Goal: Information Seeking & Learning: Learn about a topic

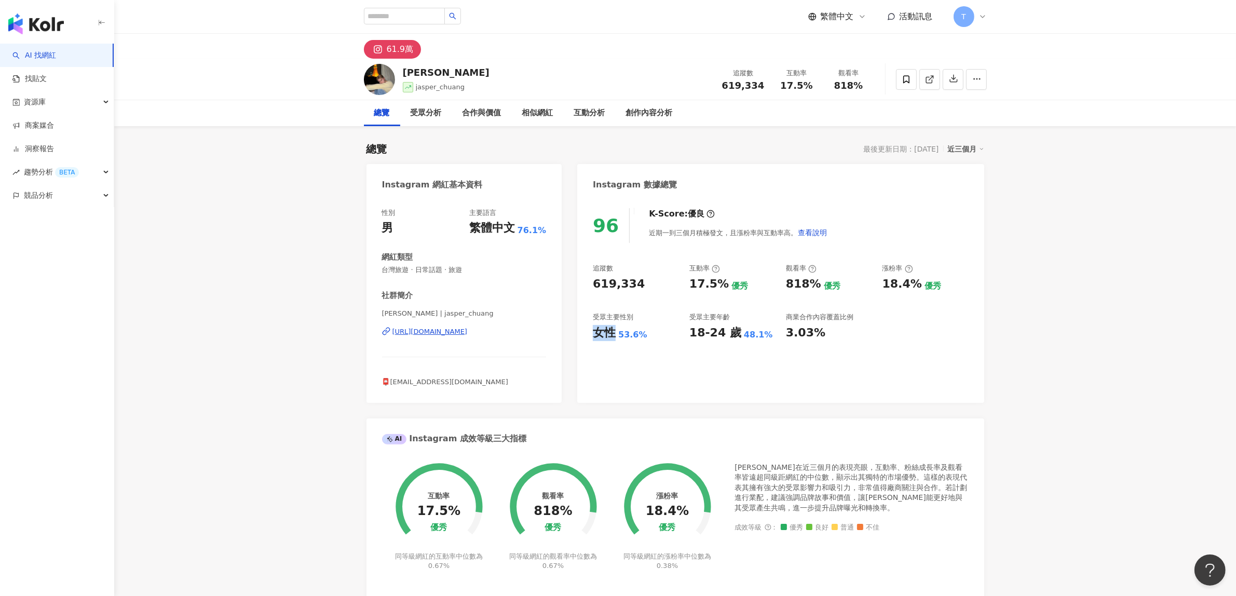
drag, startPoint x: 594, startPoint y: 331, endPoint x: 612, endPoint y: 333, distance: 17.2
click at [612, 333] on div "女性" at bounding box center [604, 333] width 23 height 16
click at [612, 350] on div "96 K-Score : 優良 近期一到三個月積極發文，且漲粉率與互動率高。 查看說明 追蹤數 619,334 互動率 17.5% 優秀 觀看率 818% 優…" at bounding box center [780, 300] width 407 height 205
drag, startPoint x: 594, startPoint y: 330, endPoint x: 643, endPoint y: 333, distance: 48.4
click at [643, 333] on div "女性 53.6%" at bounding box center [636, 333] width 86 height 16
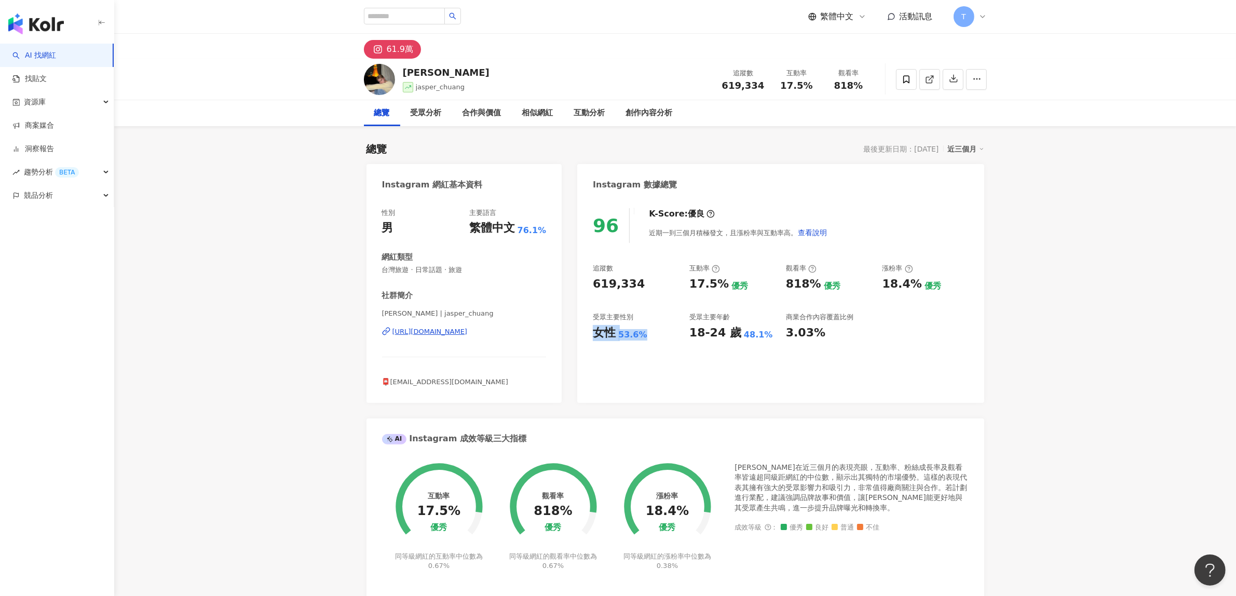
copy div "女性 53.6%"
drag, startPoint x: 691, startPoint y: 281, endPoint x: 725, endPoint y: 283, distance: 34.8
click at [725, 283] on div "17.5% 優秀" at bounding box center [732, 284] width 86 height 16
copy div "17.5%"
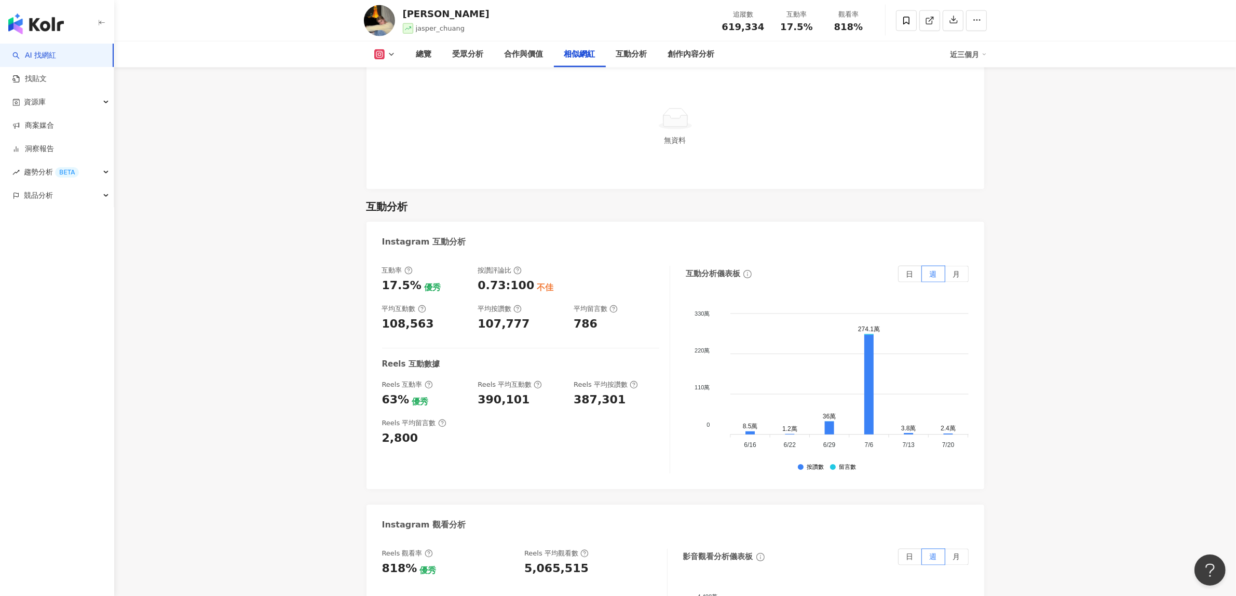
scroll to position [2012, 0]
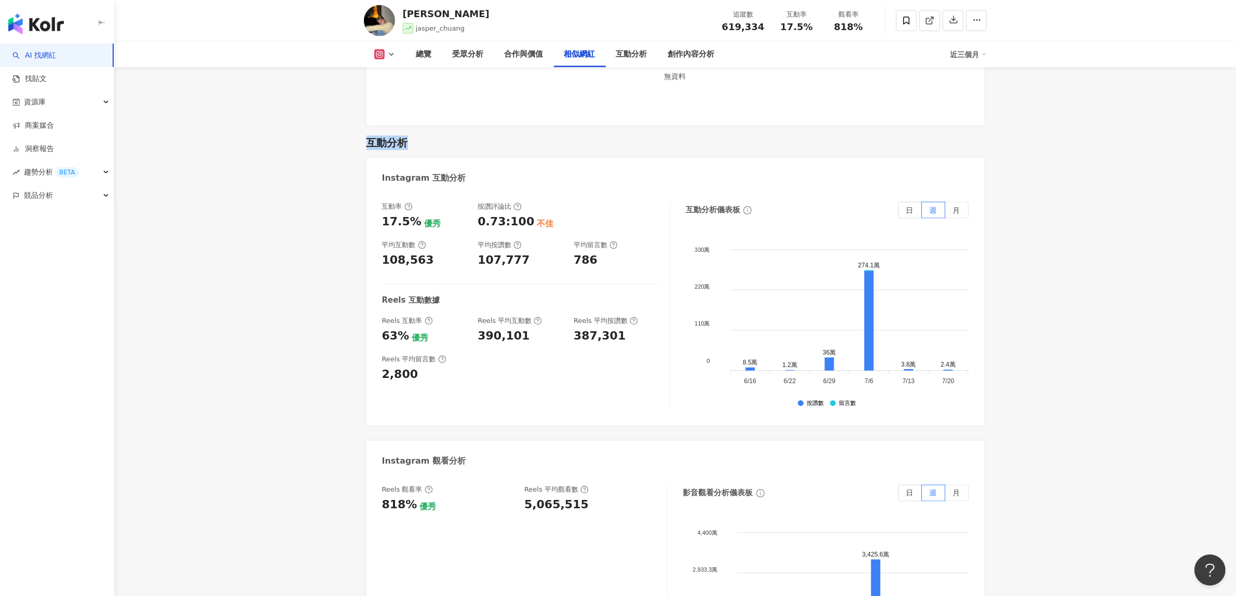
drag, startPoint x: 368, startPoint y: 126, endPoint x: 405, endPoint y: 128, distance: 37.4
click at [405, 136] on div "互動分析" at bounding box center [388, 143] width 42 height 15
copy div "互動分析"
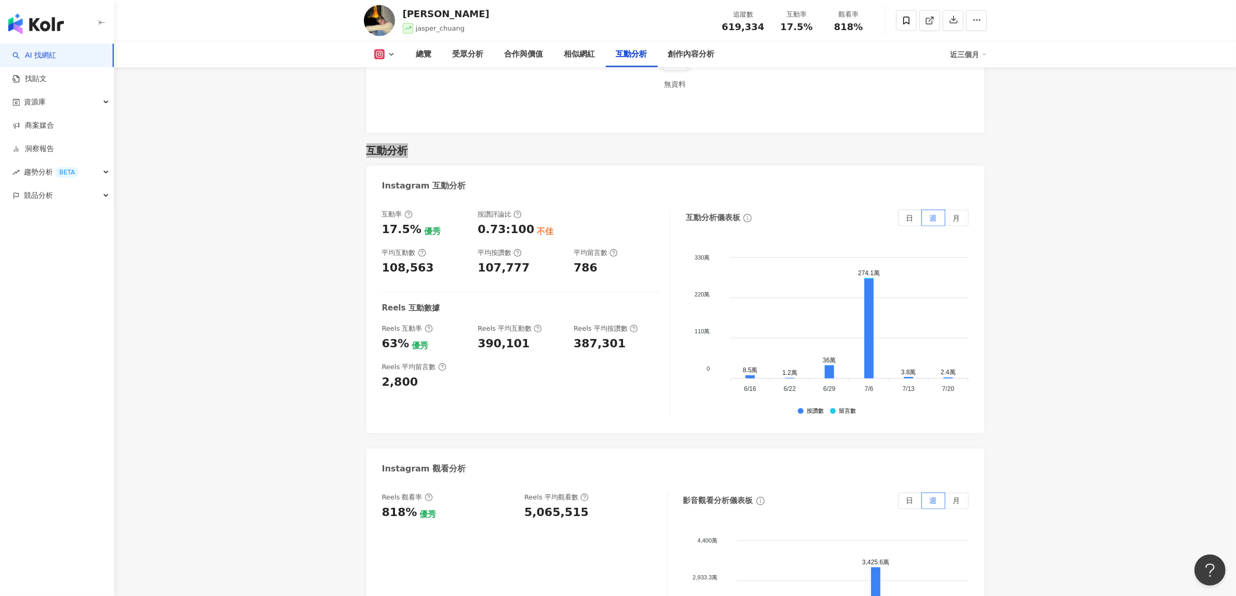
scroll to position [1882, 0]
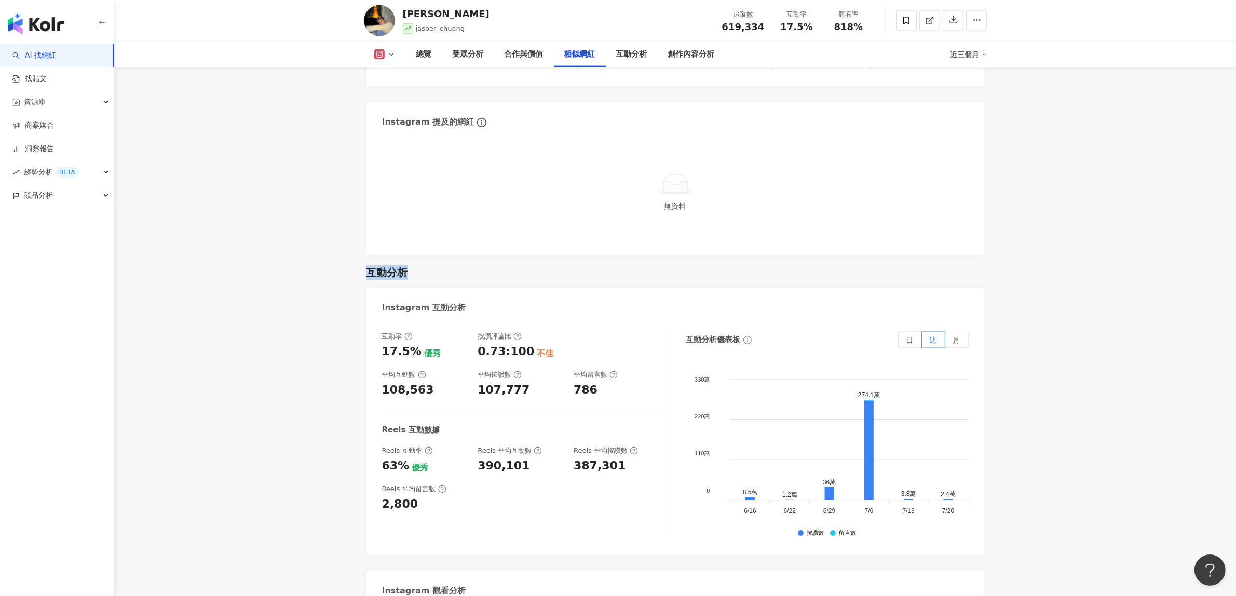
click at [42, 53] on link "AI 找網紅" at bounding box center [34, 55] width 44 height 10
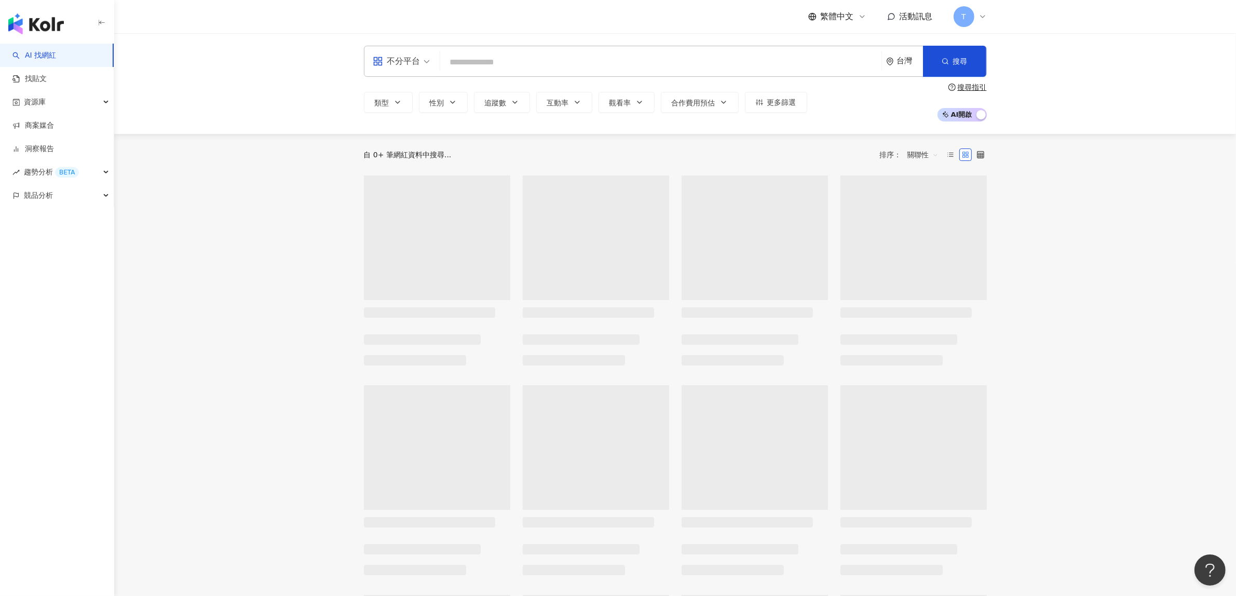
click at [486, 59] on input "search" at bounding box center [660, 62] width 433 height 20
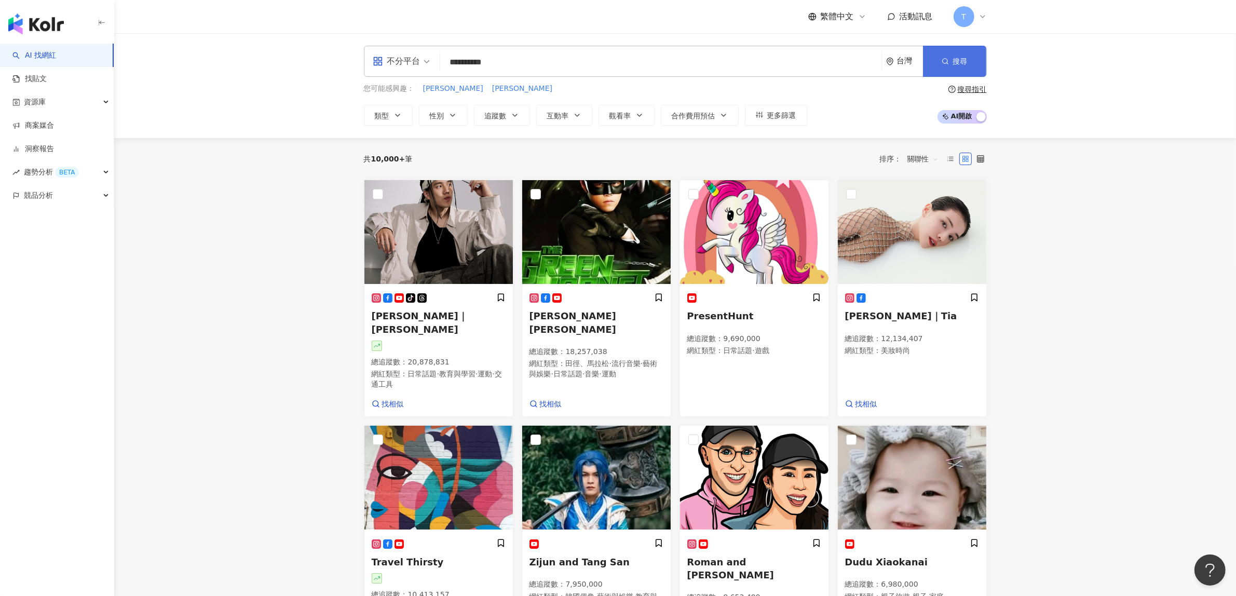
type input "**********"
click at [964, 63] on span "搜尋" at bounding box center [960, 61] width 15 height 8
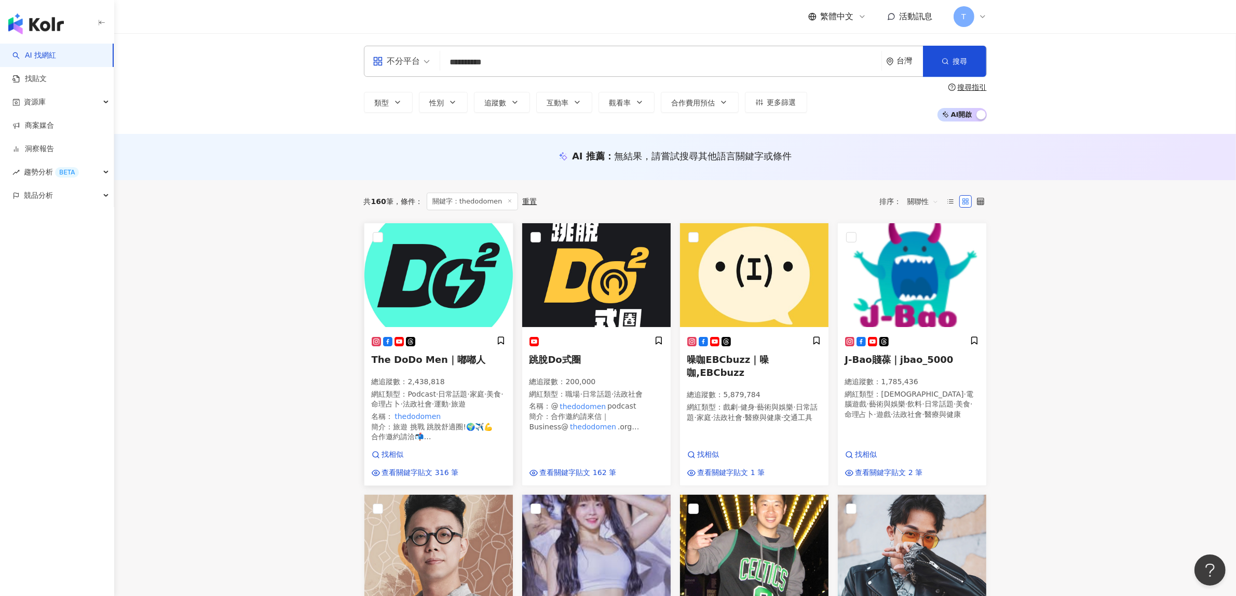
click at [466, 362] on span "The DoDo Men｜嘟嘟人" at bounding box center [429, 359] width 114 height 11
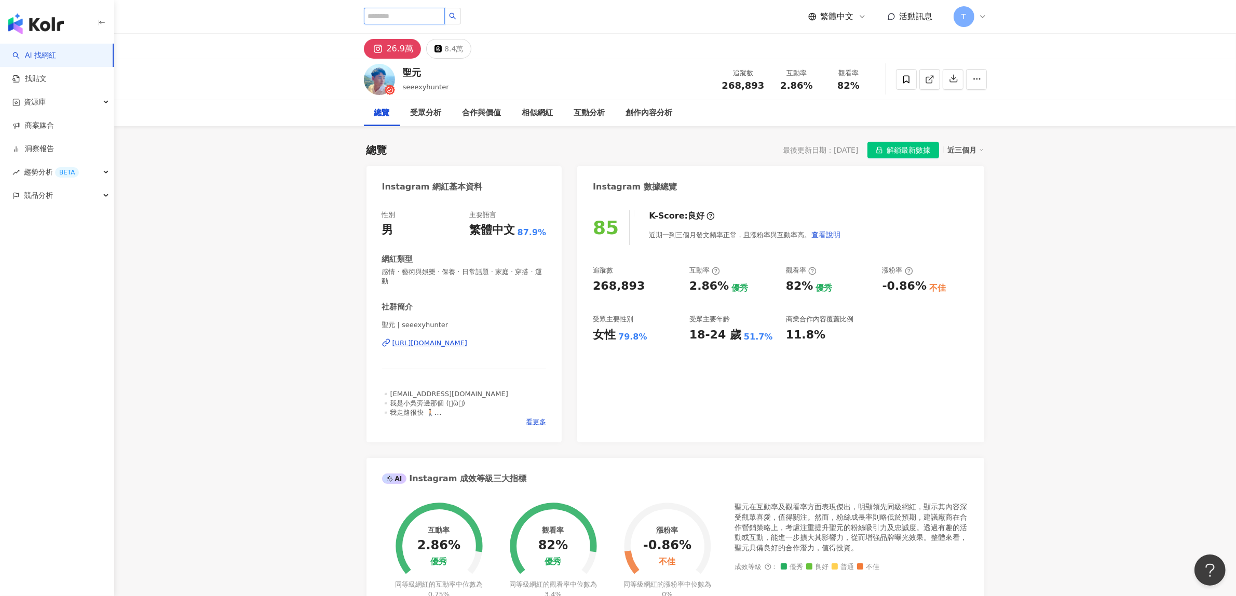
click at [429, 14] on input "search" at bounding box center [404, 16] width 81 height 17
paste input "**********"
type input "**********"
click at [461, 11] on button "button" at bounding box center [452, 16] width 17 height 17
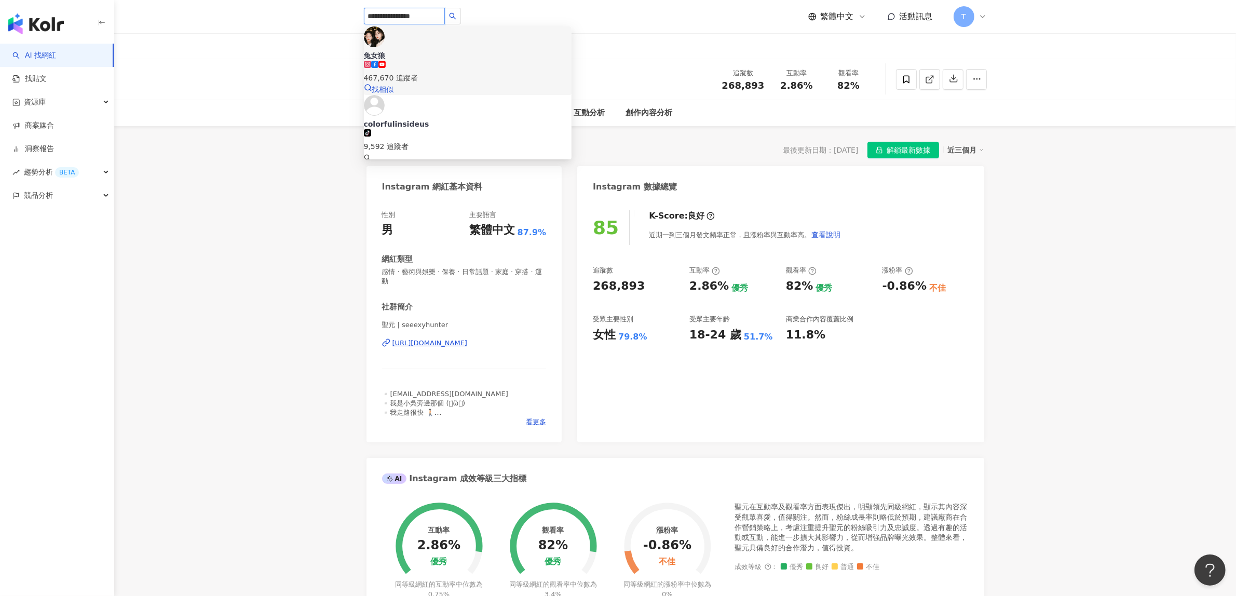
click at [431, 50] on span "兔女狼" at bounding box center [468, 55] width 208 height 10
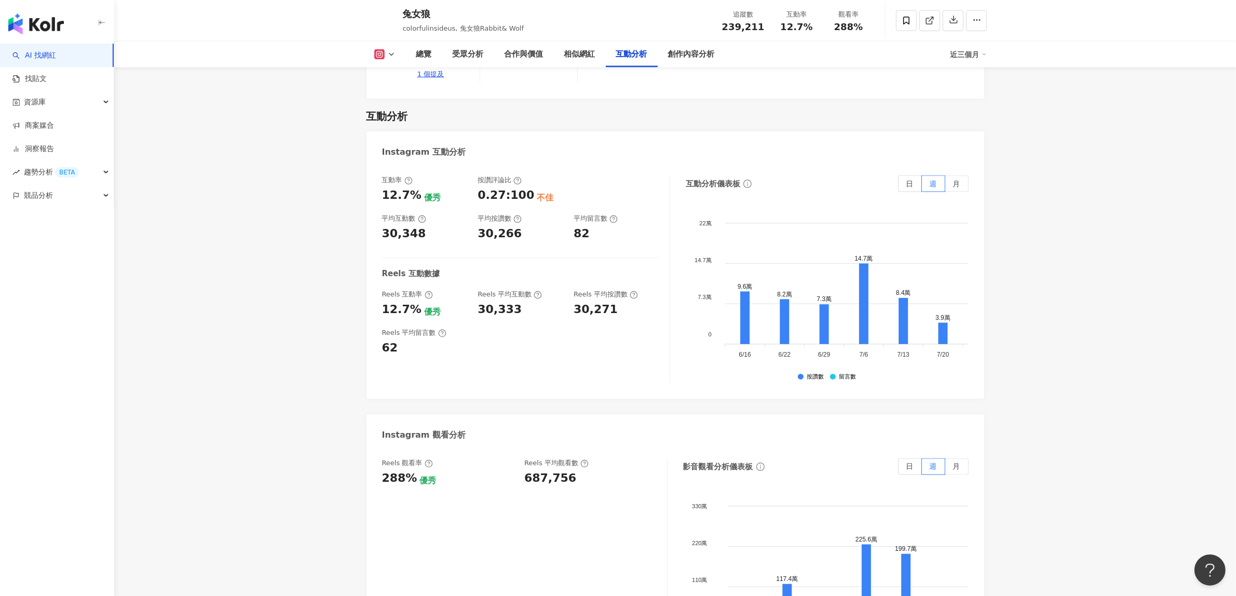
scroll to position [2012, 0]
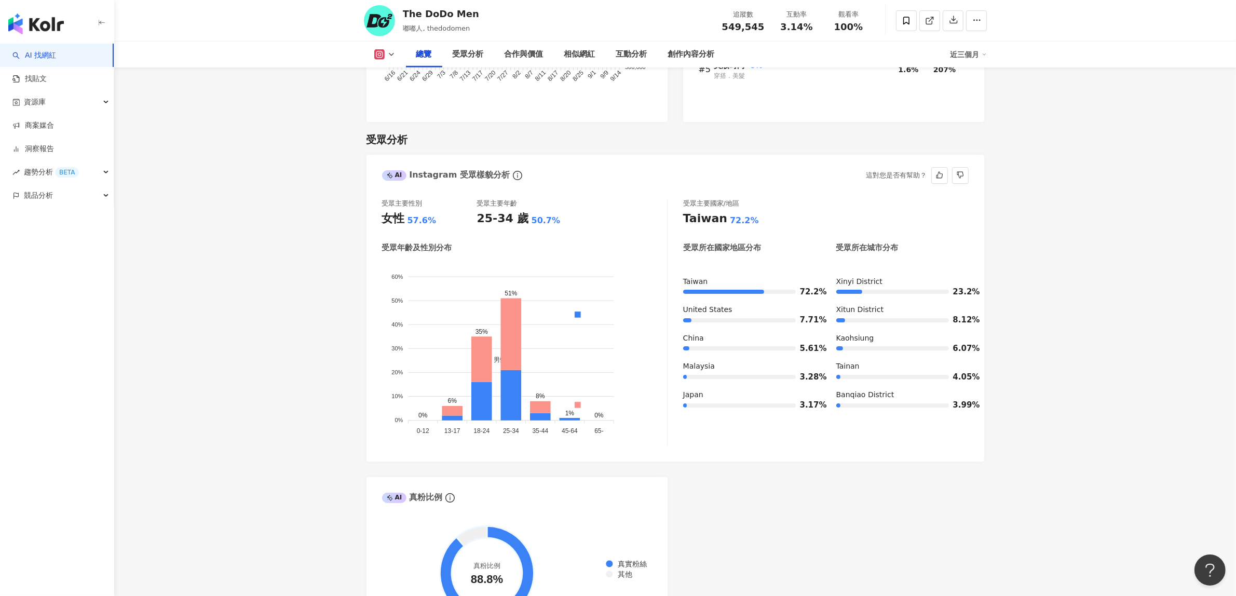
scroll to position [843, 0]
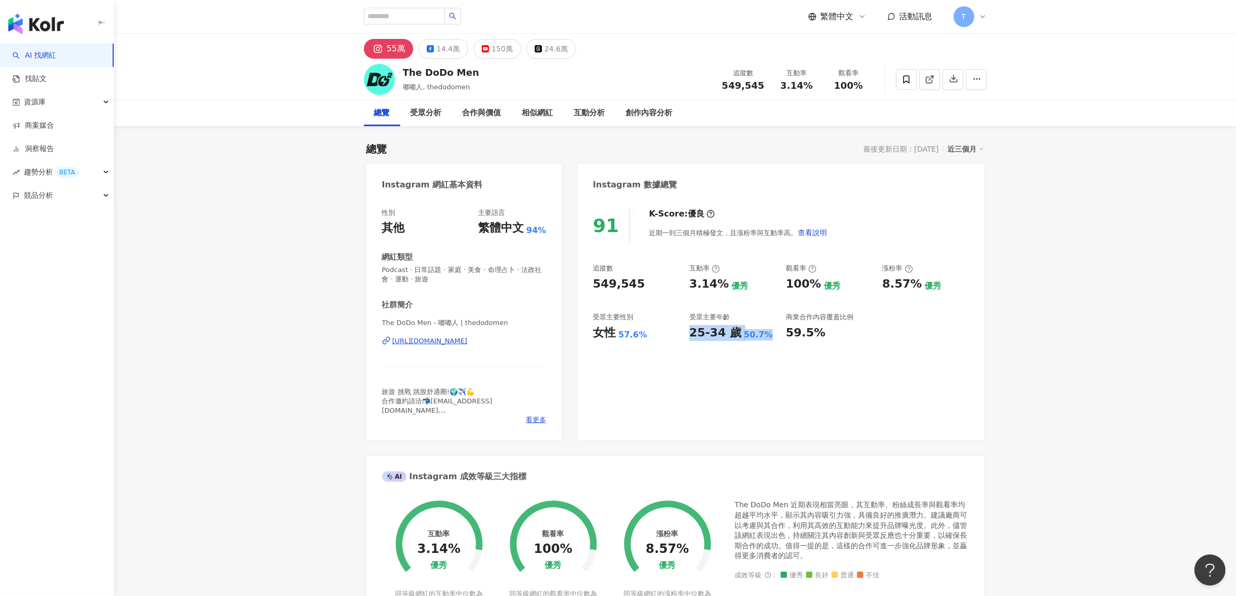
drag, startPoint x: 691, startPoint y: 330, endPoint x: 759, endPoint y: 335, distance: 68.3
click at [759, 335] on div "25-34 歲 50.7%" at bounding box center [732, 333] width 86 height 16
copy div "25-34 歲 50.7%"
drag, startPoint x: 691, startPoint y: 284, endPoint x: 722, endPoint y: 288, distance: 31.4
click at [722, 288] on div "3.14%" at bounding box center [708, 284] width 39 height 16
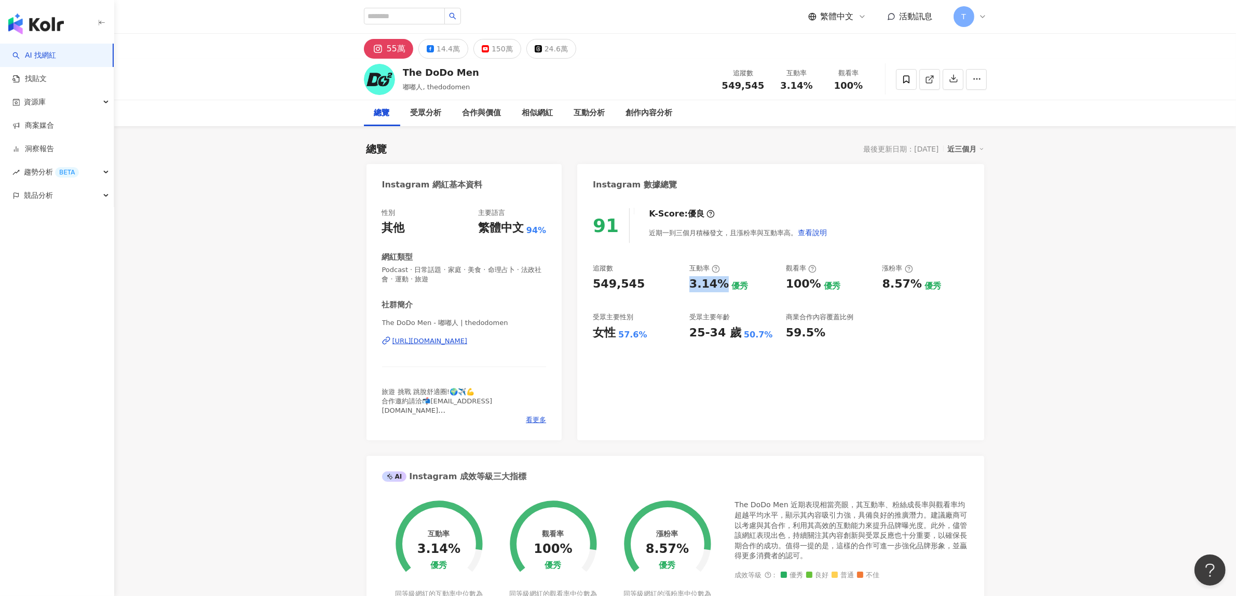
copy div "3.14%"
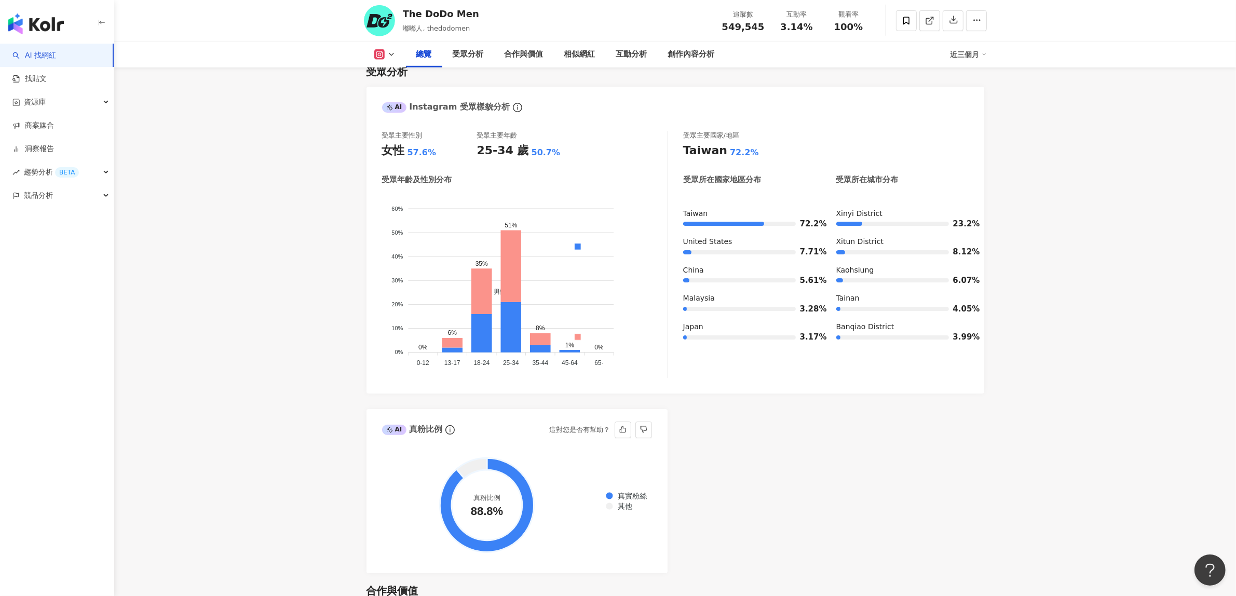
scroll to position [844, 0]
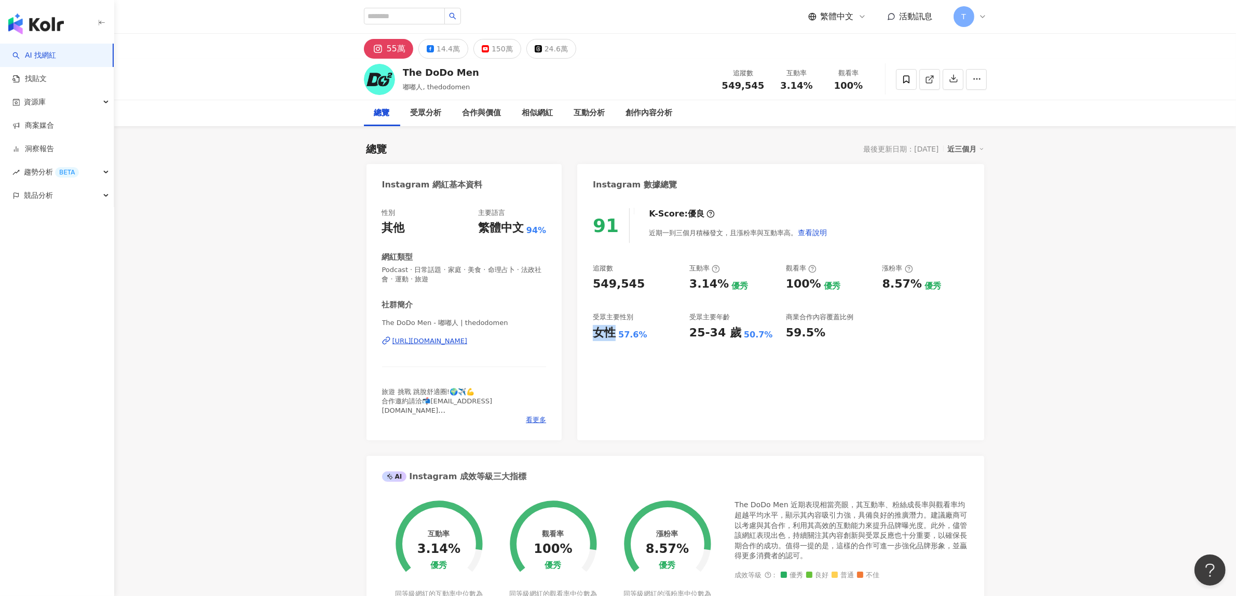
drag, startPoint x: 596, startPoint y: 333, endPoint x: 613, endPoint y: 333, distance: 17.7
click at [613, 333] on div "女性" at bounding box center [604, 333] width 23 height 16
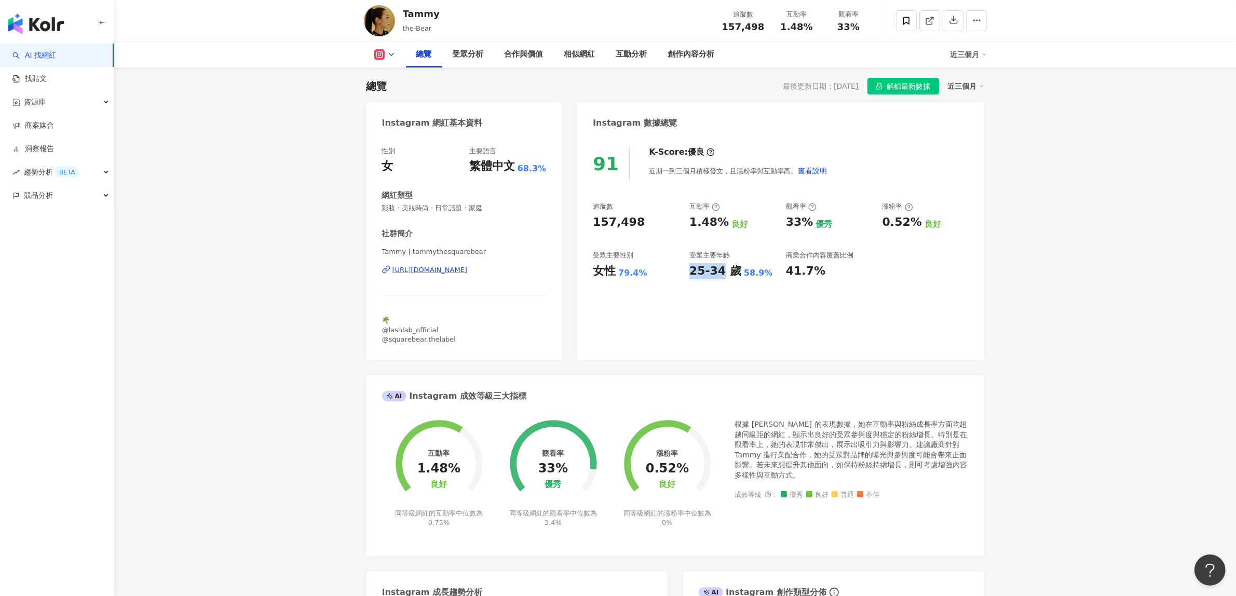
drag, startPoint x: 692, startPoint y: 268, endPoint x: 728, endPoint y: 273, distance: 36.7
click at [720, 271] on div "25-34 歲" at bounding box center [715, 271] width 52 height 16
drag, startPoint x: 738, startPoint y: 271, endPoint x: 762, endPoint y: 273, distance: 23.9
click at [762, 273] on div "58.9%" at bounding box center [758, 272] width 29 height 11
copy div "58.9%"
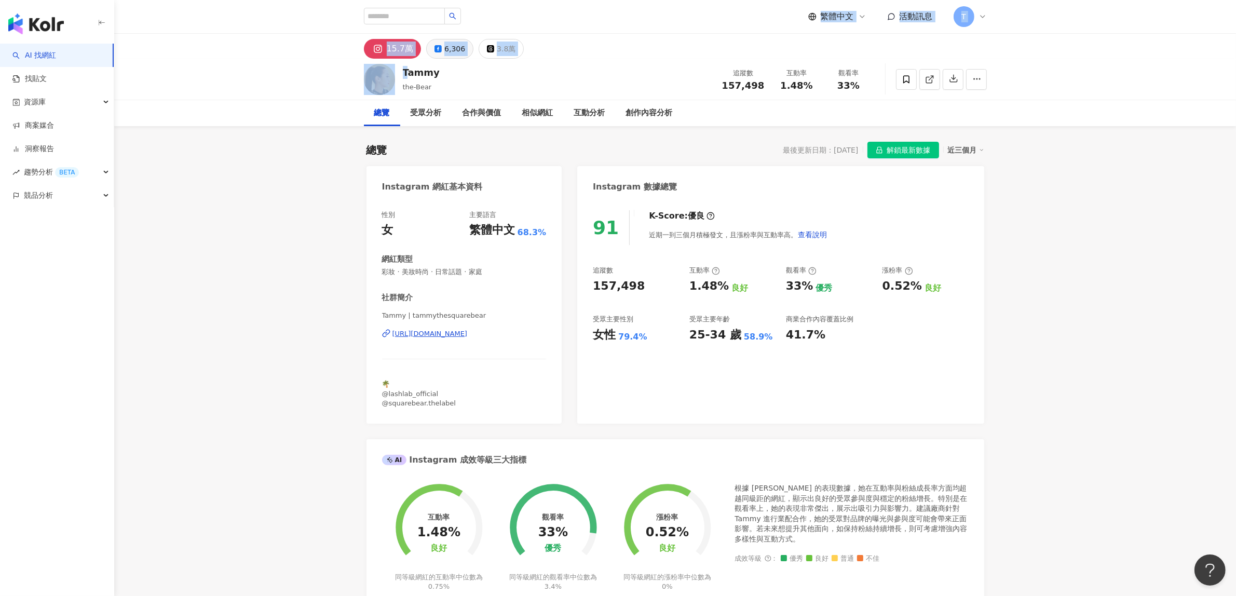
drag, startPoint x: 406, startPoint y: 8, endPoint x: 435, endPoint y: 53, distance: 53.7
click at [423, 80] on div "Tammy the-Bear" at bounding box center [421, 79] width 37 height 26
drag, startPoint x: 403, startPoint y: 71, endPoint x: 437, endPoint y: 71, distance: 34.3
click at [437, 71] on div "Tammy the-Bear 追蹤數 157,498 互動率 1.48% 觀看率 33%" at bounding box center [675, 79] width 665 height 41
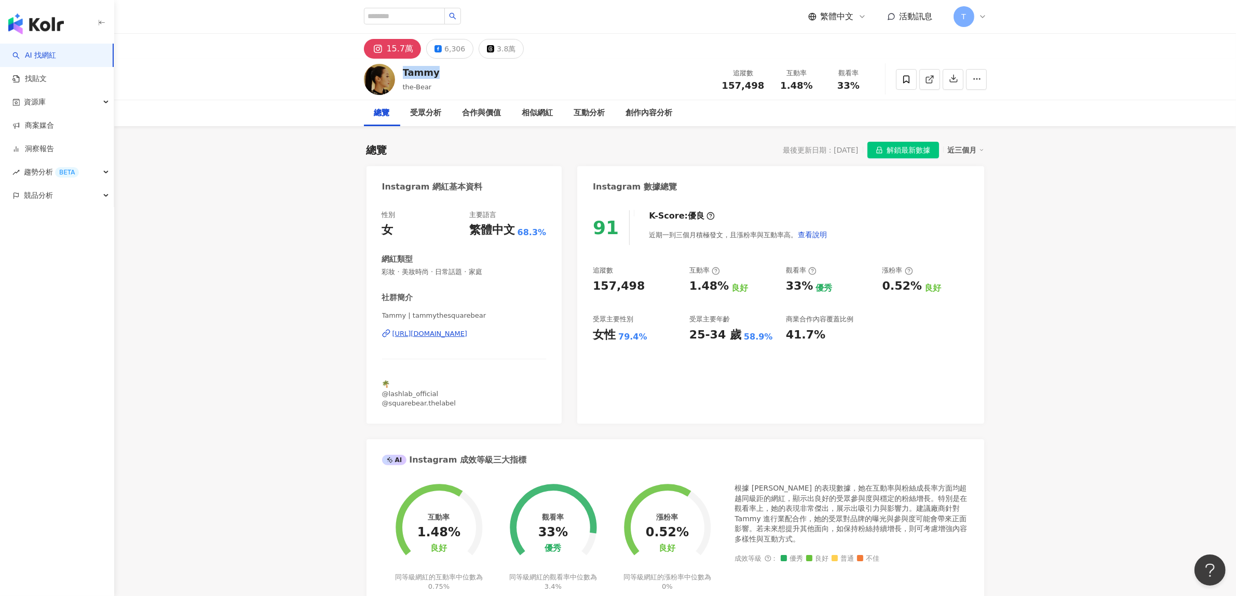
copy div "Tammy"
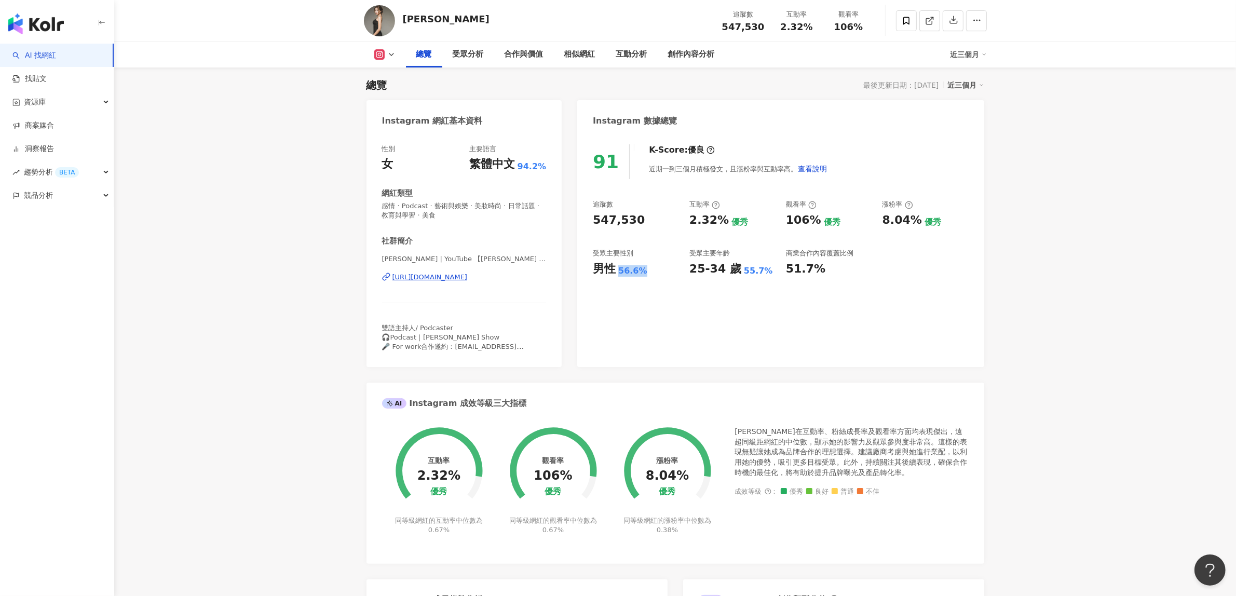
drag, startPoint x: 618, startPoint y: 272, endPoint x: 642, endPoint y: 274, distance: 24.0
click at [642, 274] on div "56.6%" at bounding box center [632, 270] width 29 height 11
copy div "56.6%"
drag, startPoint x: 738, startPoint y: 270, endPoint x: 762, endPoint y: 271, distance: 23.4
click at [762, 271] on div "55.7%" at bounding box center [758, 270] width 29 height 11
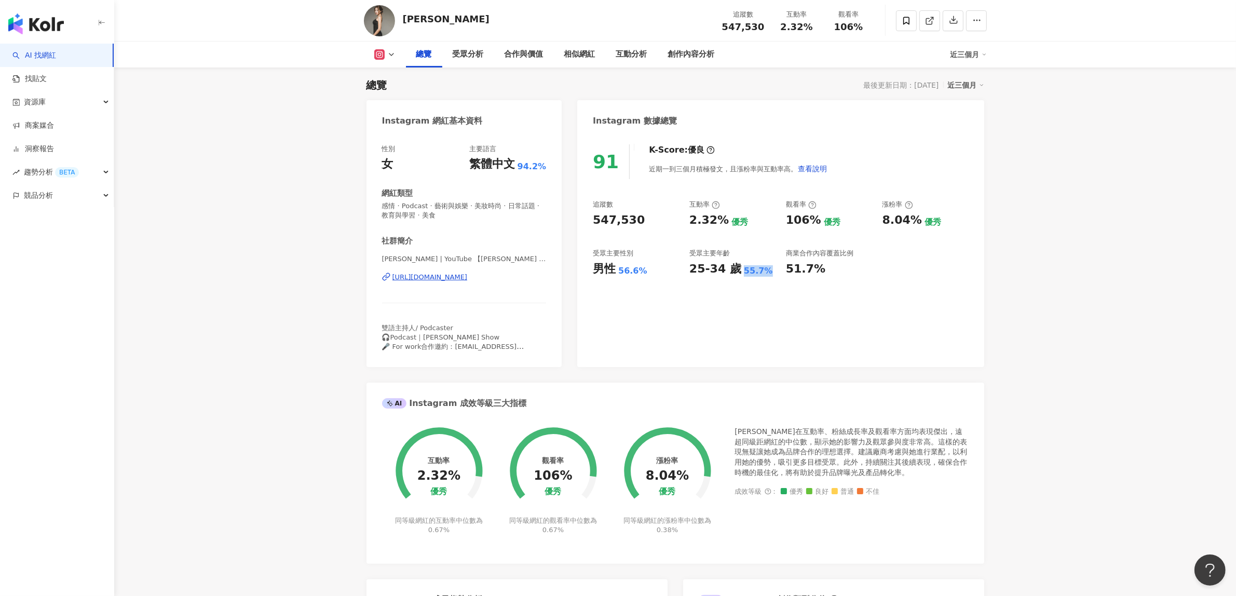
copy div "55.7%"
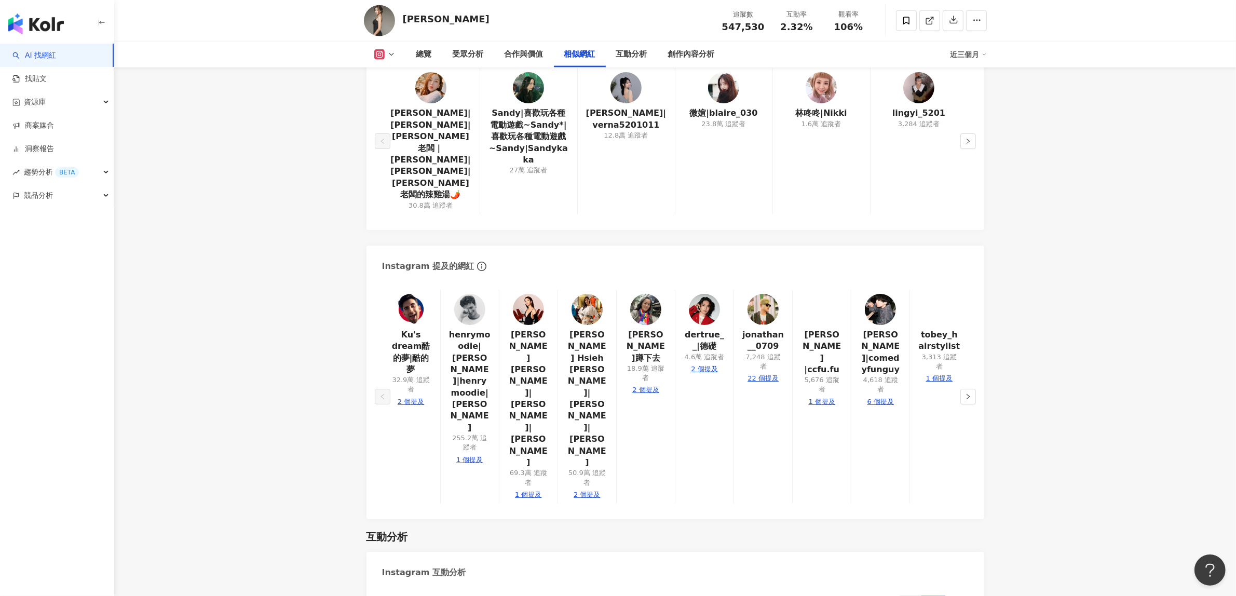
scroll to position [1999, 0]
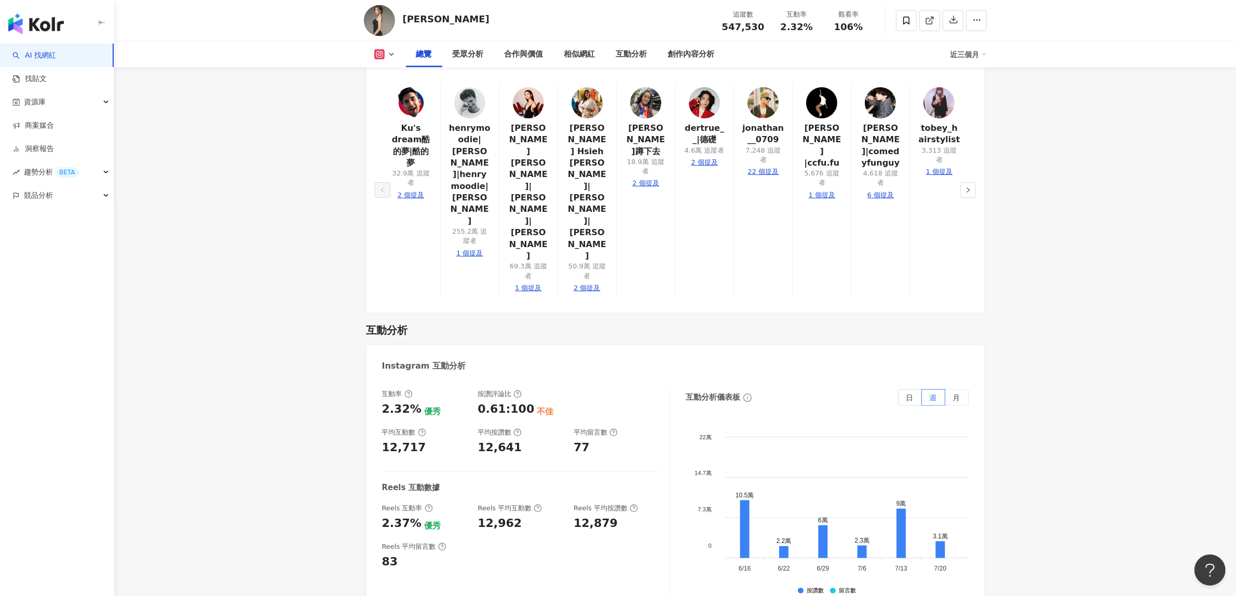
scroll to position [64, 0]
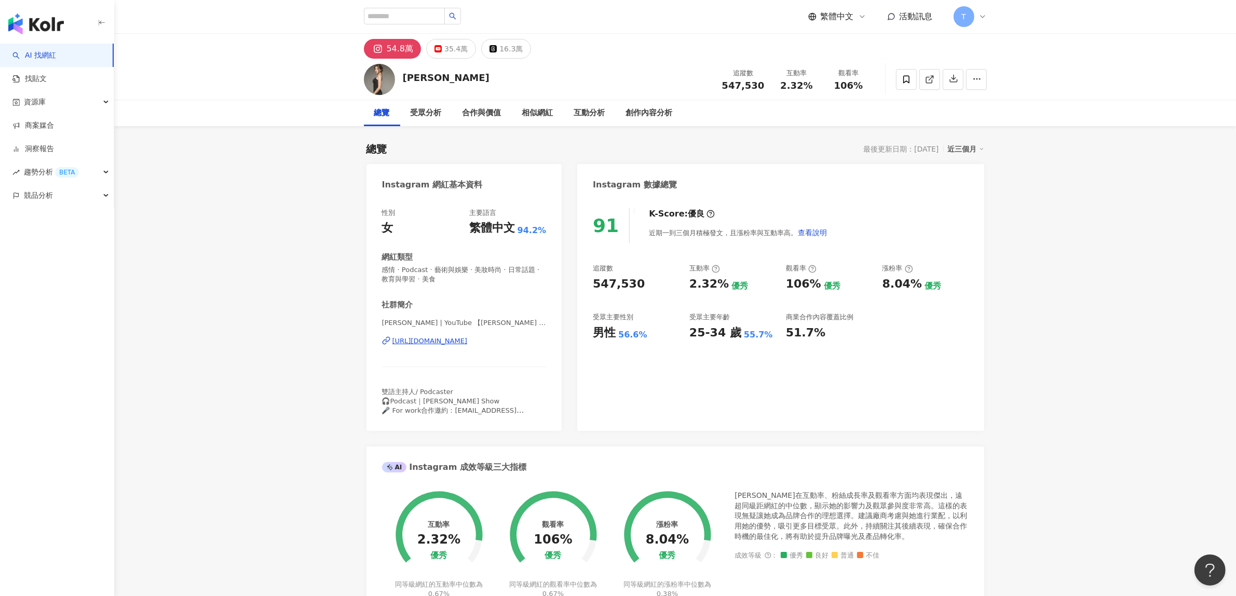
scroll to position [64, 0]
click at [441, 25] on div at bounding box center [412, 17] width 97 height 18
click at [438, 71] on div "[PERSON_NAME]" at bounding box center [446, 77] width 87 height 13
click at [419, 18] on input "search" at bounding box center [404, 16] width 81 height 17
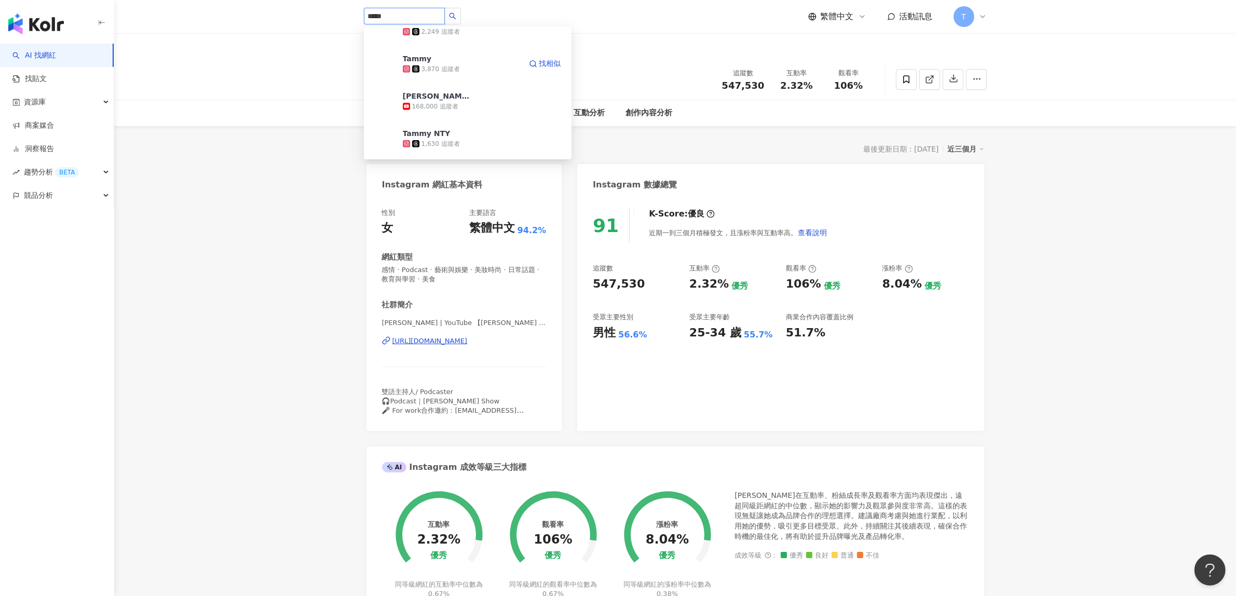
scroll to position [909, 0]
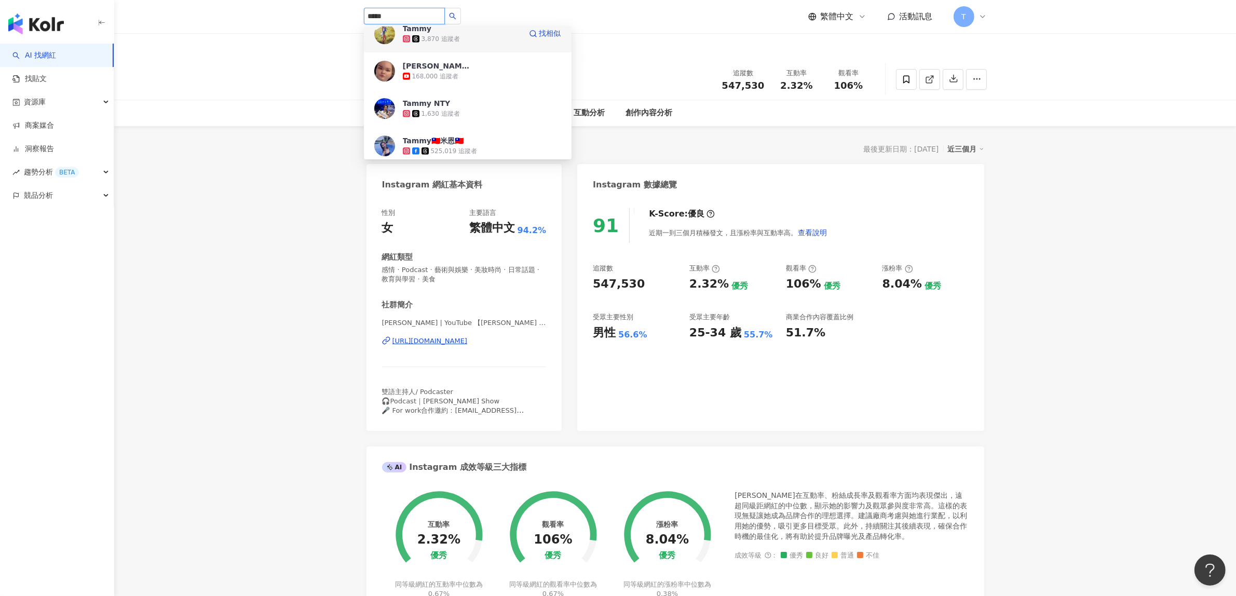
type input "*****"
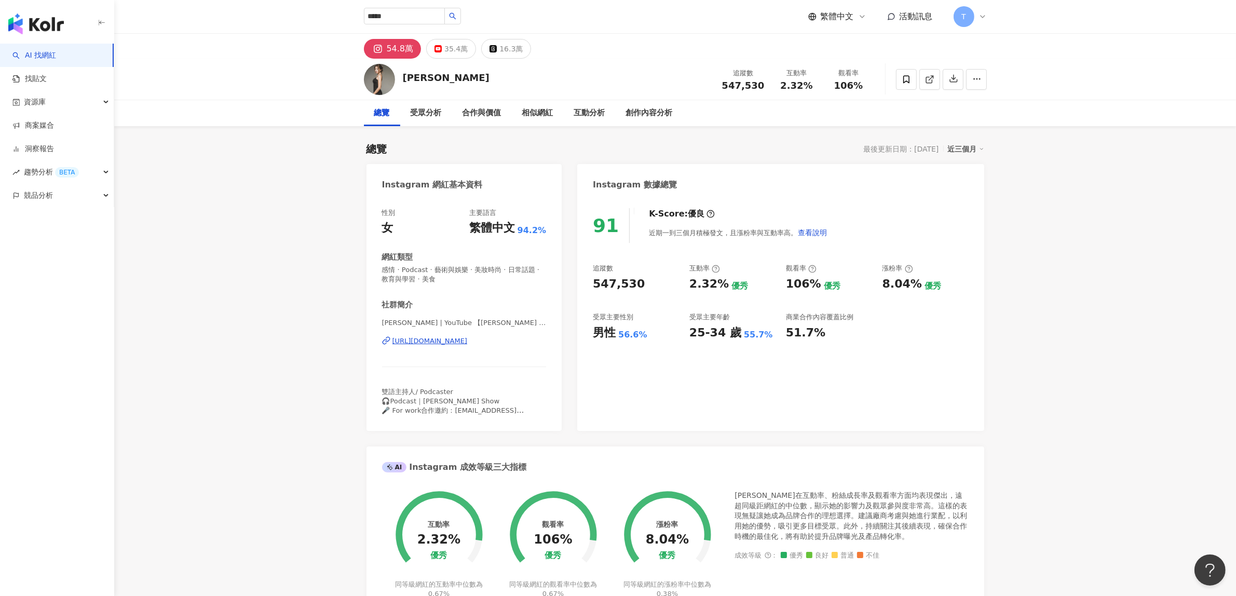
click at [264, 82] on div "[PERSON_NAME] 追蹤數 547,530 互動率 2.32% 觀看率 106%" at bounding box center [675, 80] width 1122 height 42
